Goal: Task Accomplishment & Management: Manage account settings

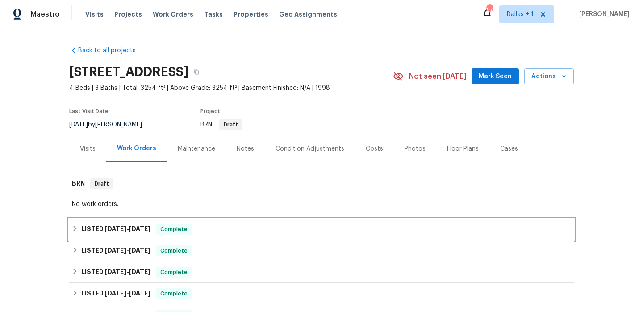
click at [201, 227] on div "LISTED [DATE] - [DATE] Complete" at bounding box center [321, 229] width 499 height 11
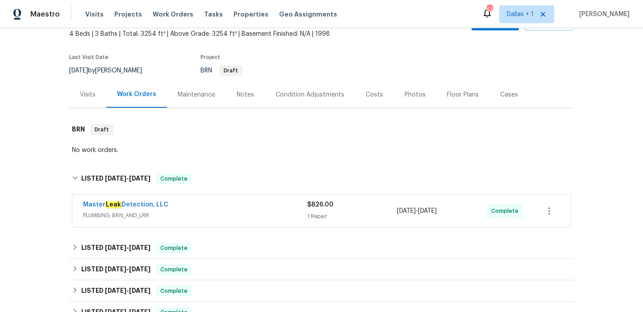
click at [220, 212] on span "PLUMBING, BRN_AND_LRR" at bounding box center [195, 215] width 224 height 9
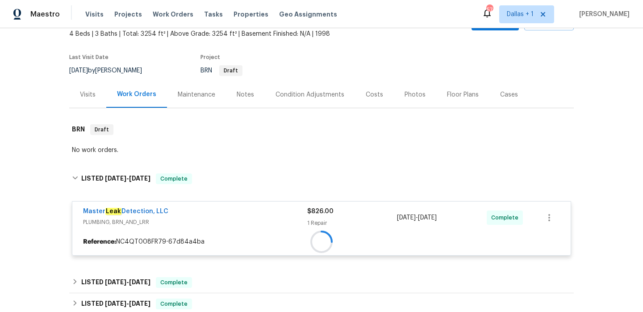
scroll to position [127, 0]
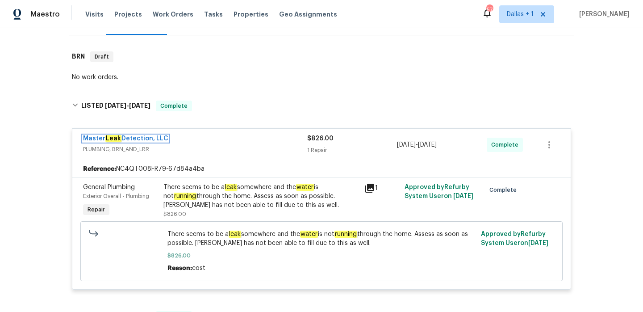
click at [111, 141] on em "Leak" at bounding box center [113, 138] width 16 height 7
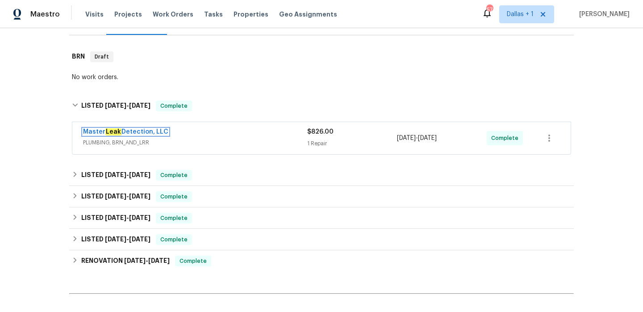
scroll to position [0, 0]
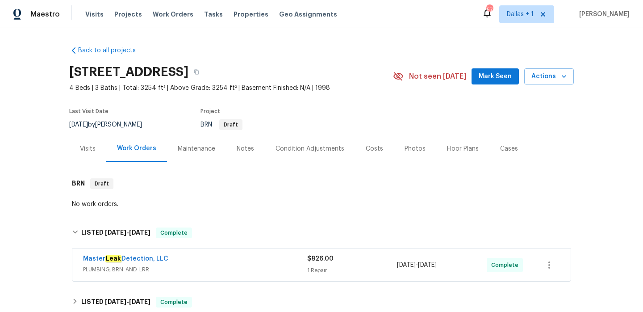
click at [217, 266] on span "PLUMBING, BRN_AND_LRR" at bounding box center [195, 269] width 224 height 9
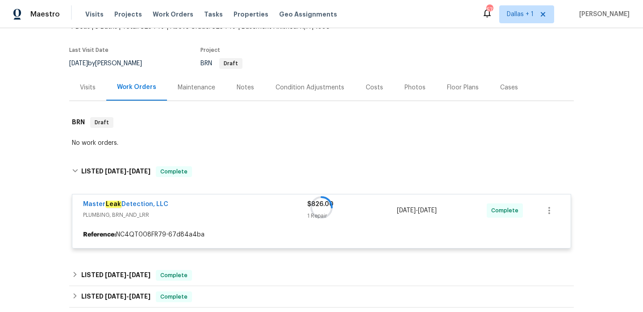
scroll to position [122, 0]
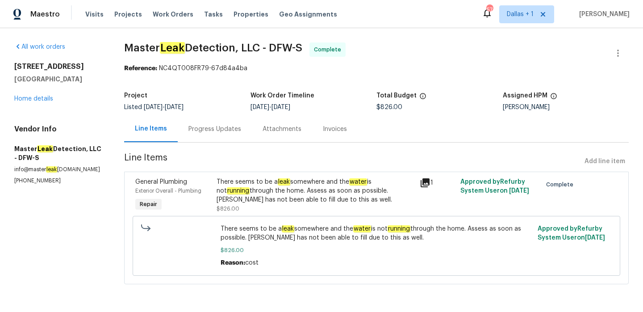
click at [216, 130] on div "Progress Updates" at bounding box center [214, 129] width 53 height 9
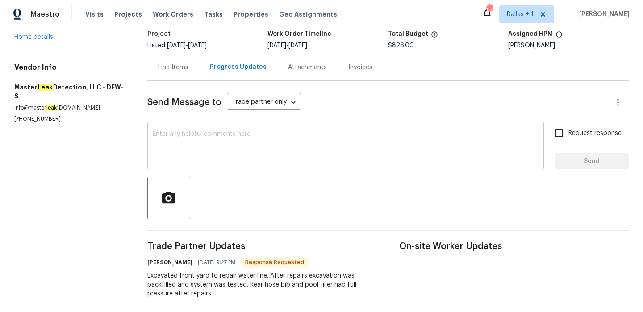
scroll to position [73, 0]
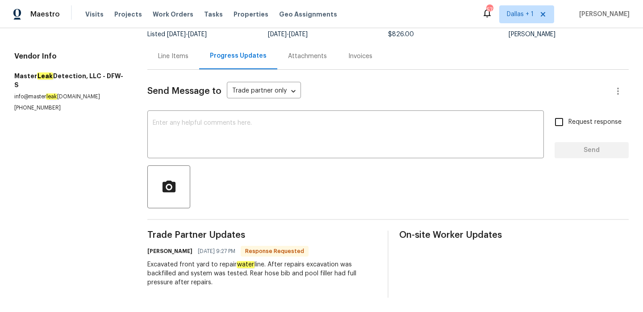
click at [304, 54] on div "Attachments" at bounding box center [307, 56] width 39 height 9
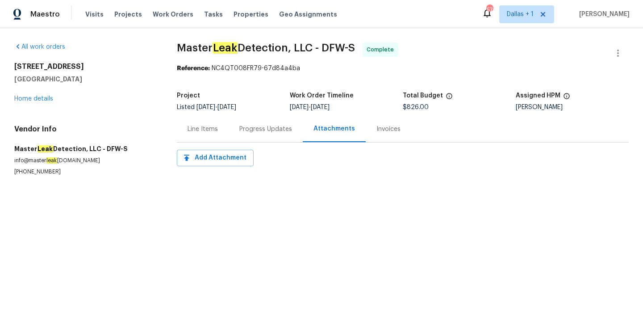
click at [258, 133] on div "Progress Updates" at bounding box center [265, 129] width 53 height 9
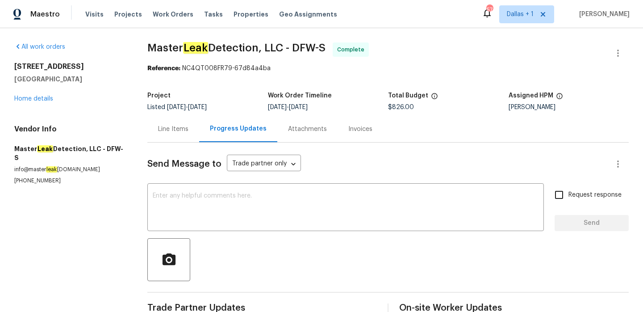
scroll to position [73, 0]
